Goal: Task Accomplishment & Management: Manage account settings

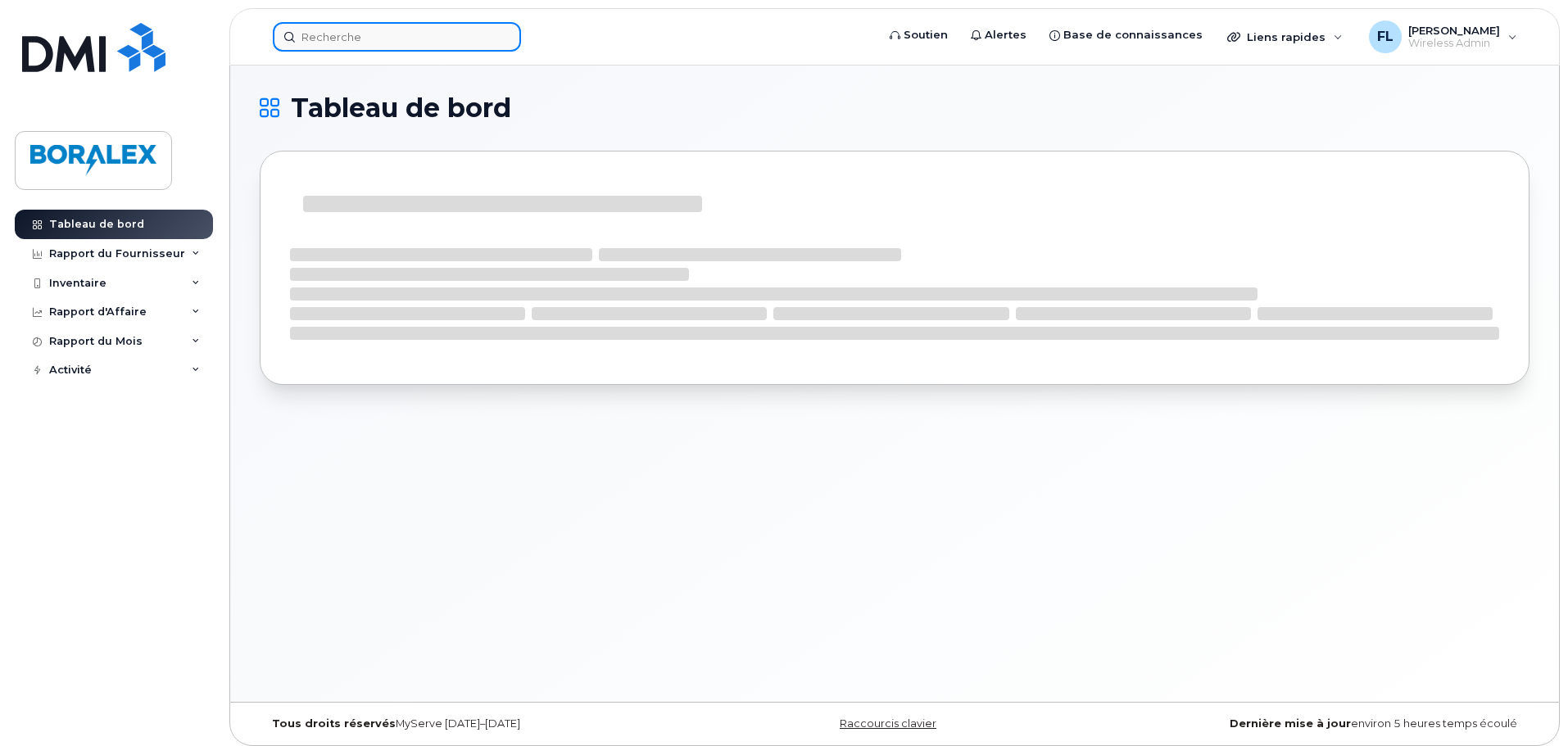
click at [362, 39] on input at bounding box center [396, 37] width 248 height 30
paste input "418) 355-4991"
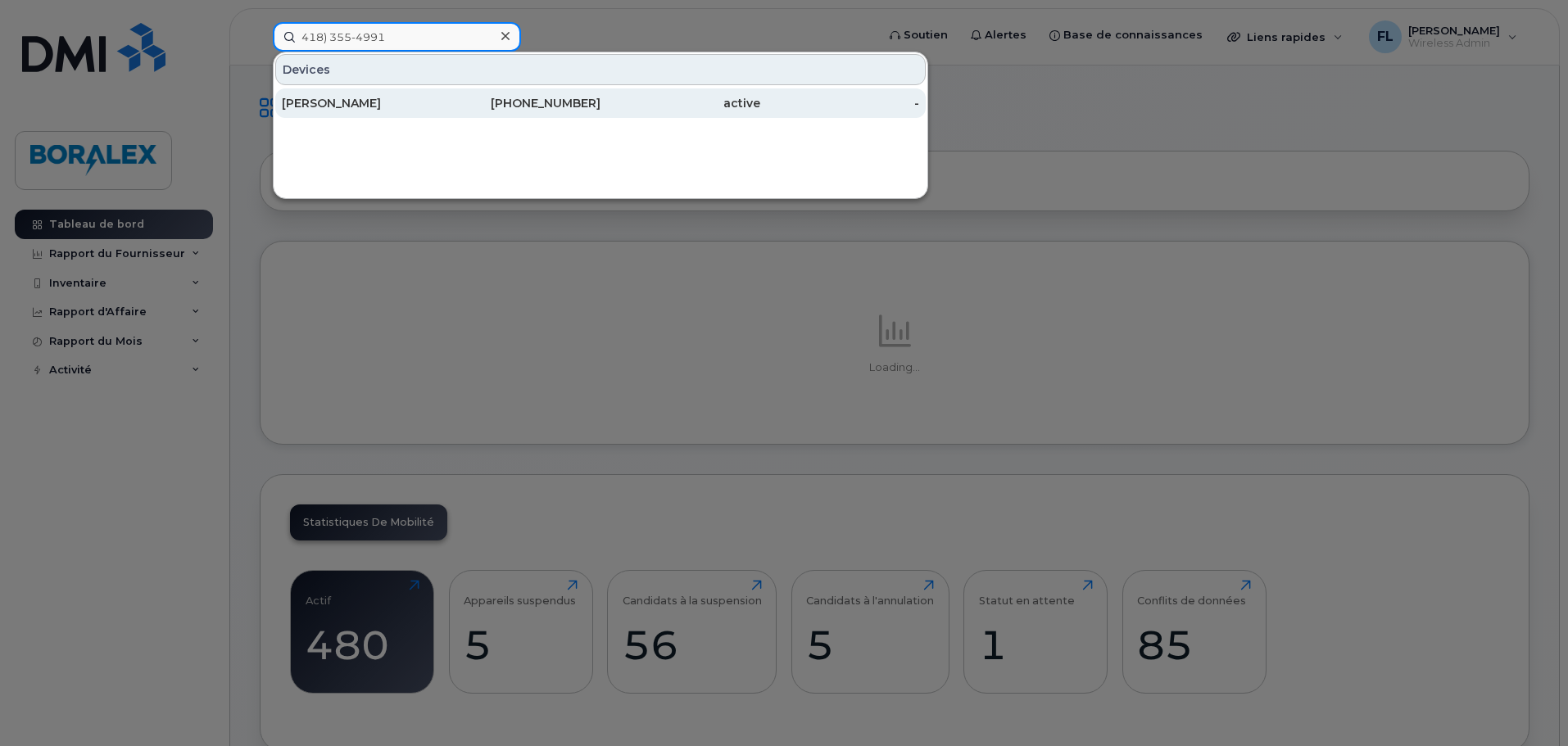
type input "418) 355-4991"
click at [361, 101] on div "[PERSON_NAME]" at bounding box center [362, 103] width 160 height 16
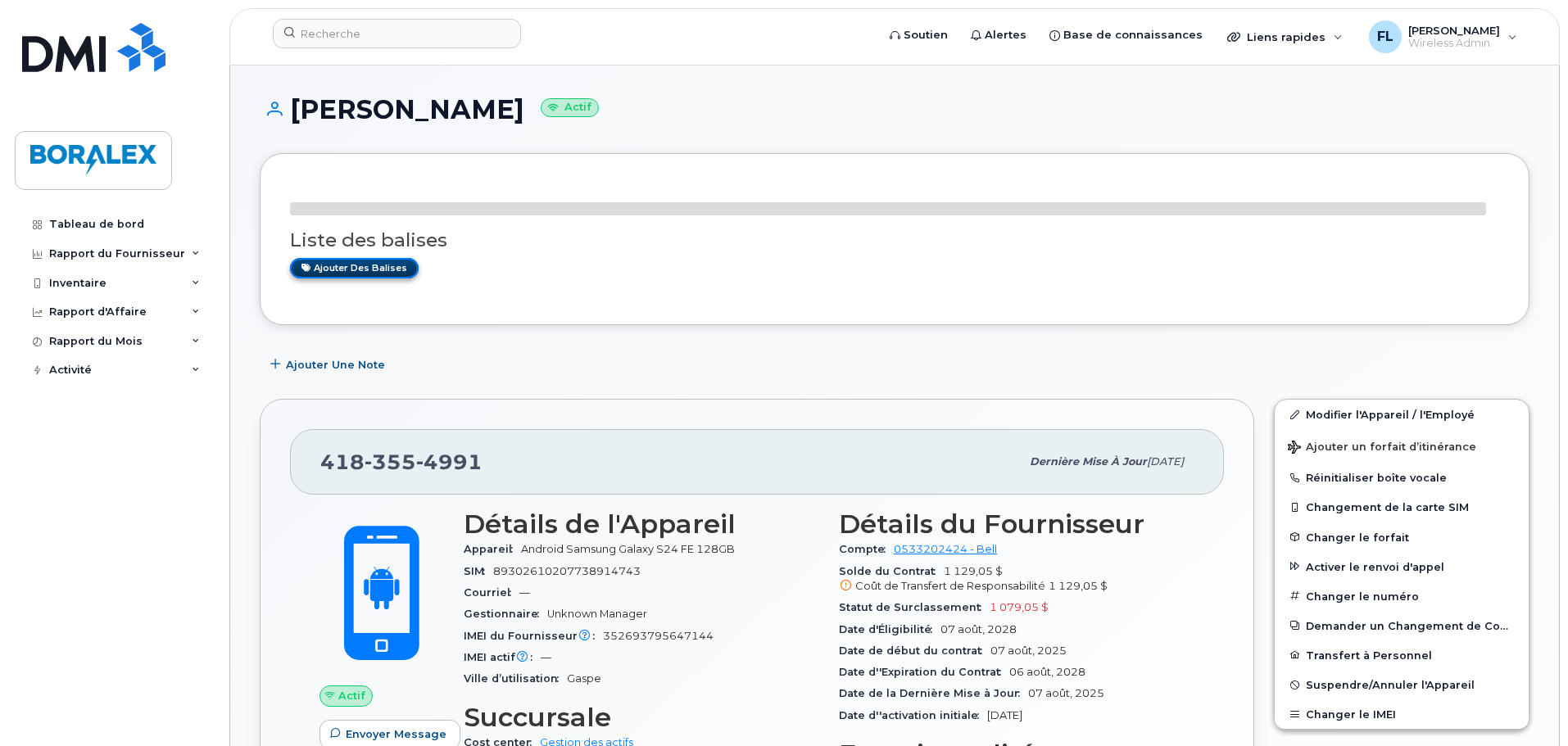
click at [381, 267] on link "Ajouter des balises" at bounding box center [354, 267] width 129 height 21
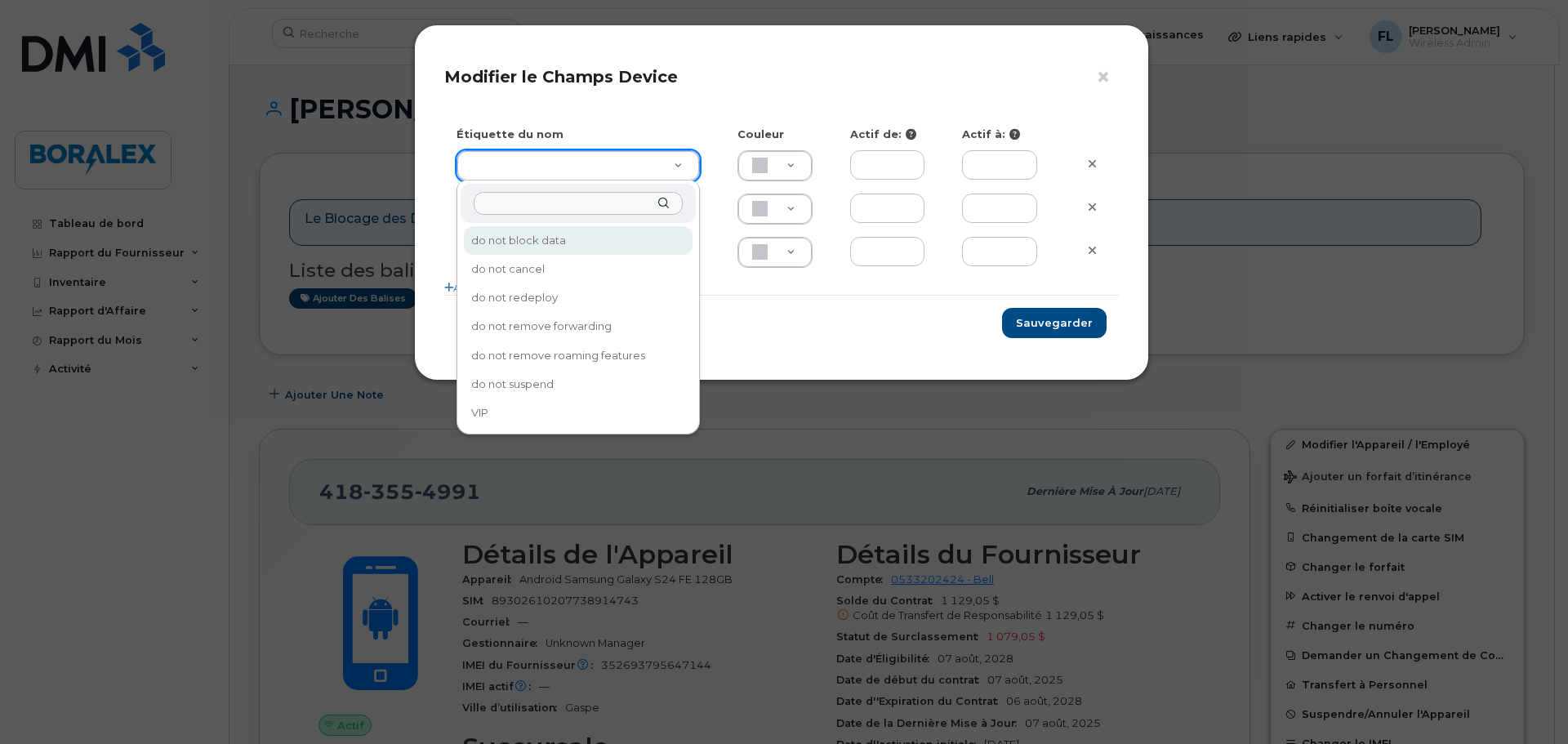
type input "do not block data"
type input "F8C6C8"
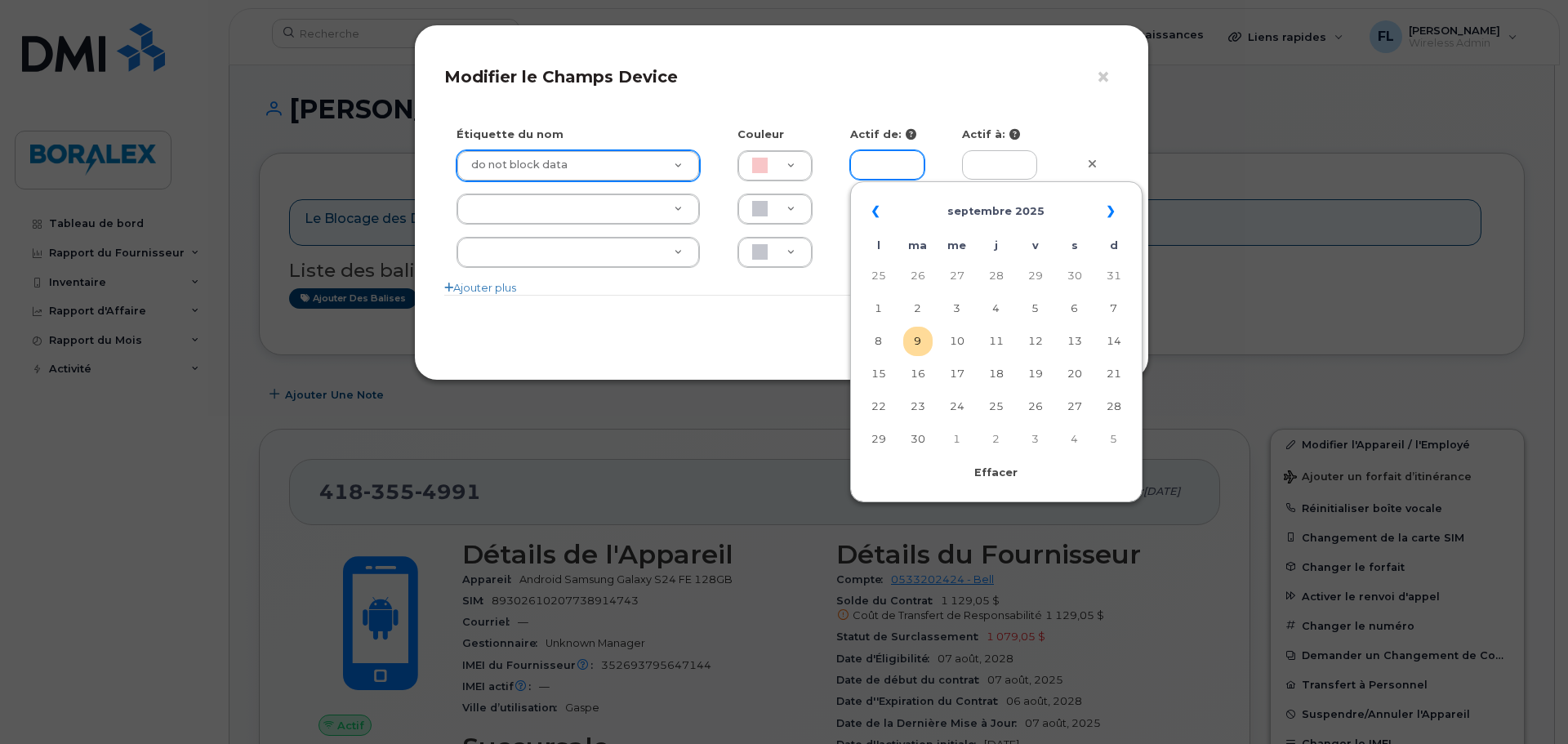
click at [883, 164] on input "text" at bounding box center [887, 164] width 75 height 29
click at [922, 343] on td "9" at bounding box center [917, 341] width 29 height 29
type input "[DATE]"
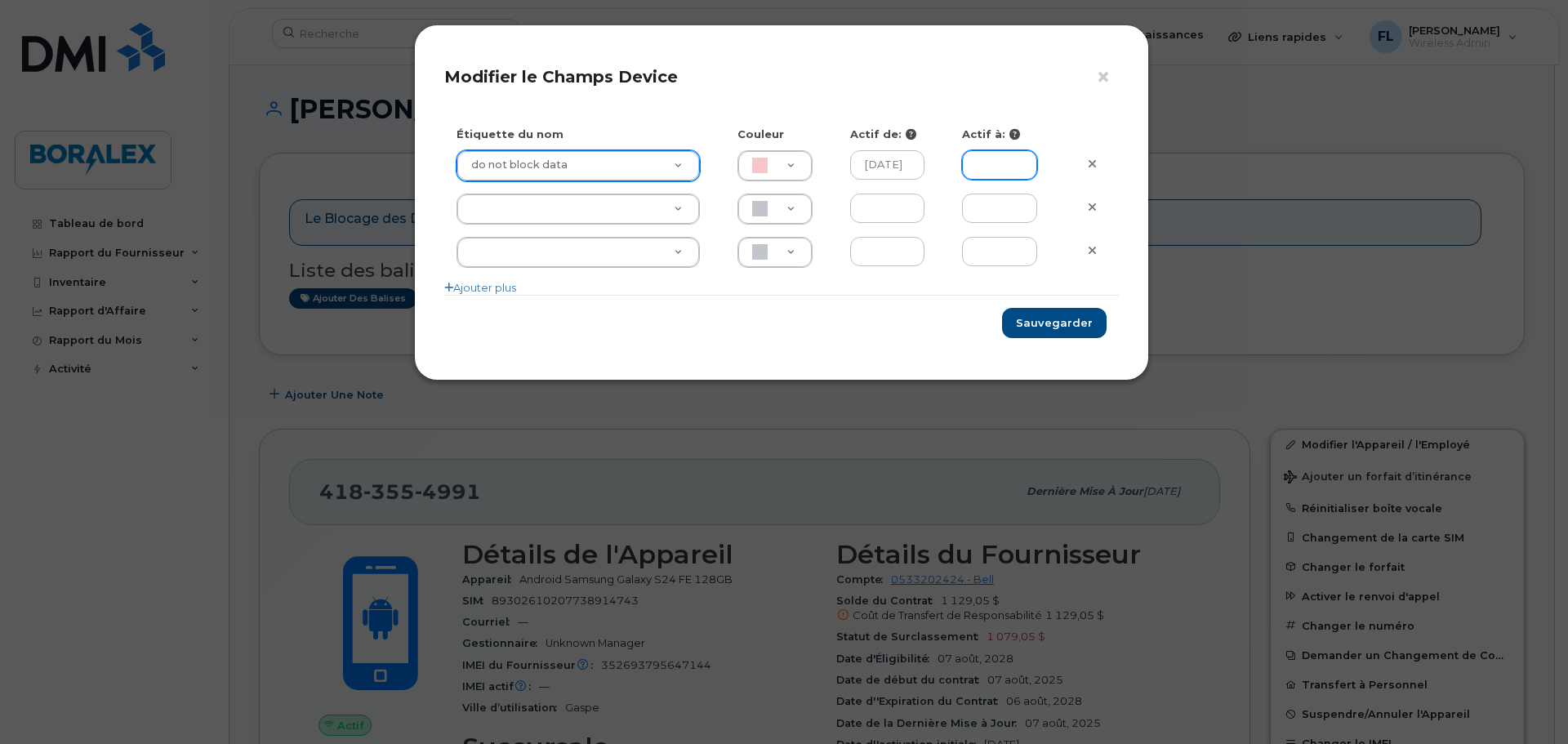
click at [1005, 161] on input "text" at bounding box center [999, 164] width 75 height 29
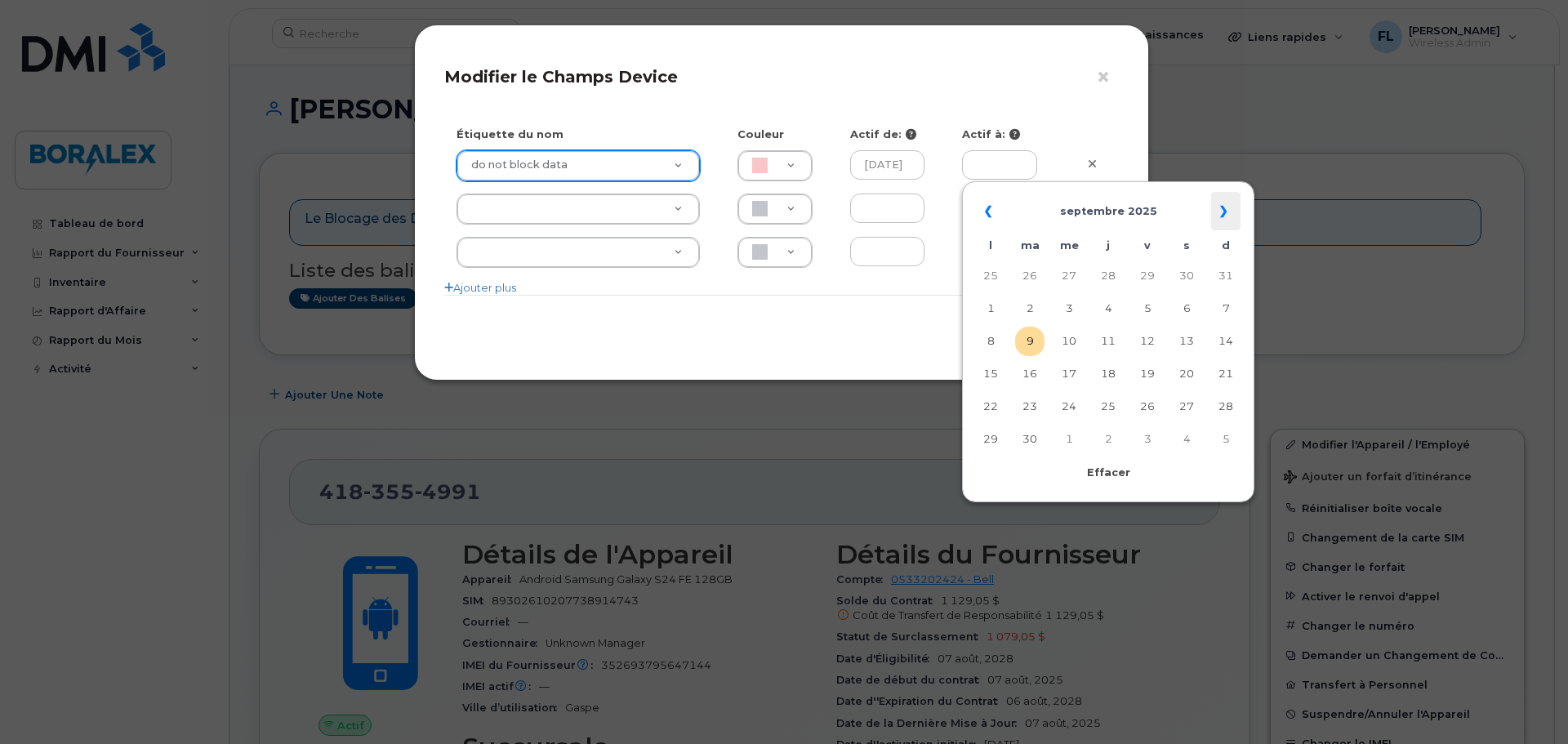
click at [1217, 218] on th "»" at bounding box center [1226, 211] width 29 height 39
click at [996, 309] on td "6" at bounding box center [990, 309] width 29 height 29
type input "[DATE]"
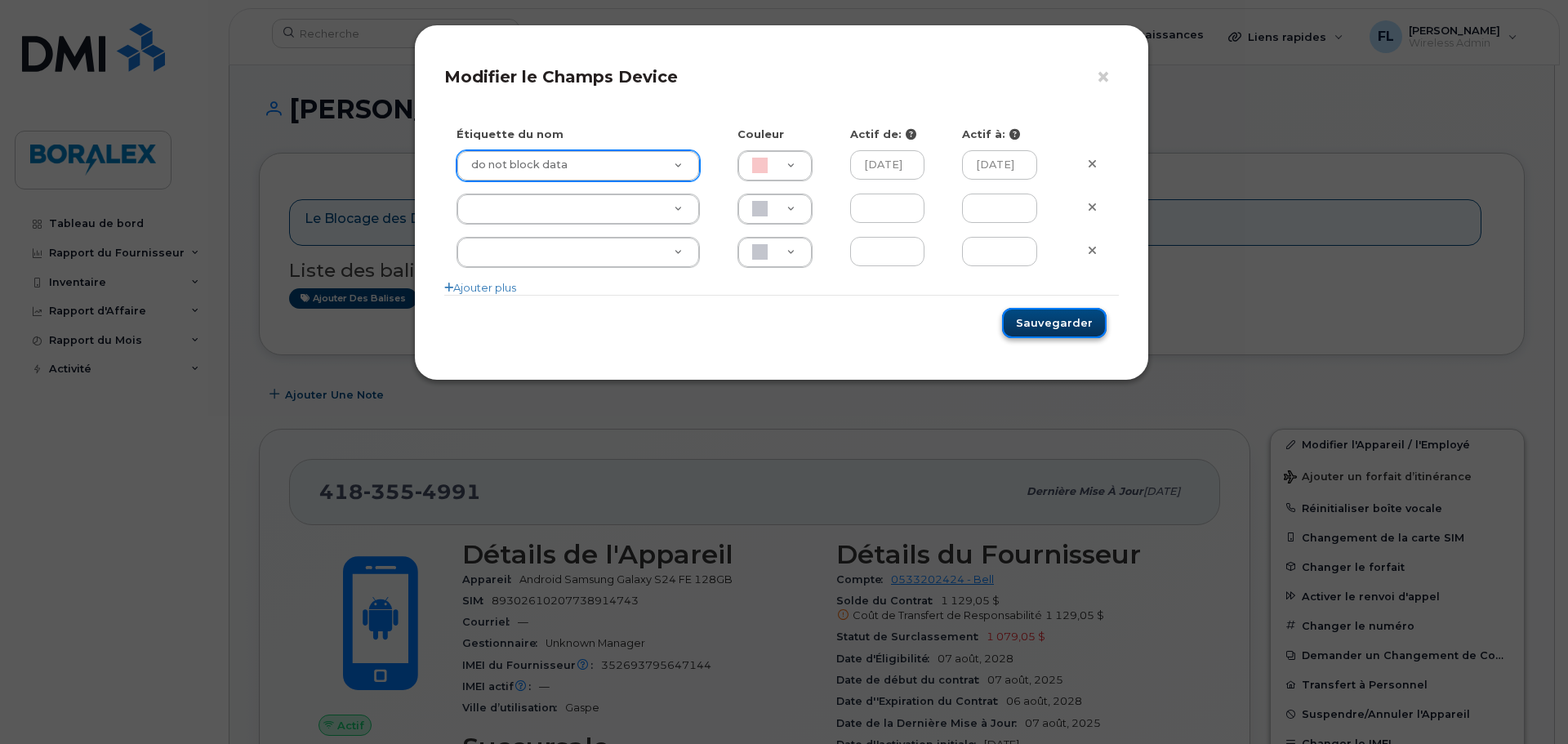
click at [1054, 326] on button "Sauvegarder" at bounding box center [1053, 323] width 104 height 30
